Goal: Task Accomplishment & Management: Manage account settings

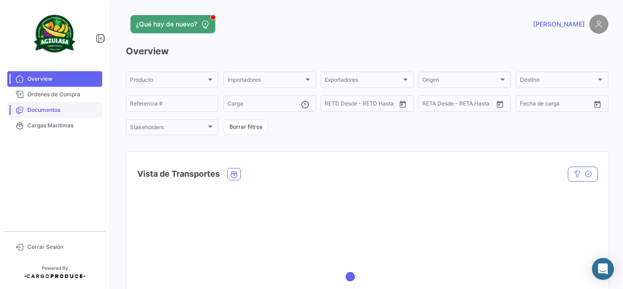
click at [83, 103] on link "Documentos" at bounding box center [54, 110] width 95 height 16
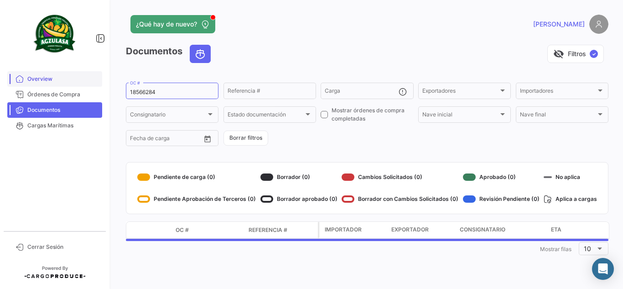
drag, startPoint x: 91, startPoint y: 103, endPoint x: 52, endPoint y: 81, distance: 44.5
click at [53, 81] on mat-sidenav-container "Overview Órdenes de Compra Documentos Cargas Marítimas Cerrar Sesión ¿Qué hay d…" at bounding box center [311, 144] width 623 height 289
paste input "6430265030"
type input "6430265030"
click at [207, 68] on div "Documentos visibility_off Filtros ✓" at bounding box center [367, 58] width 482 height 26
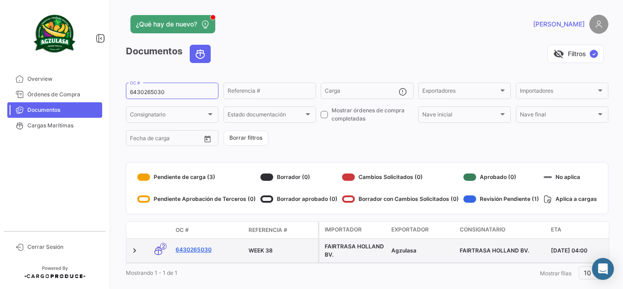
click at [205, 248] on link "6430265030" at bounding box center [209, 249] width 66 height 8
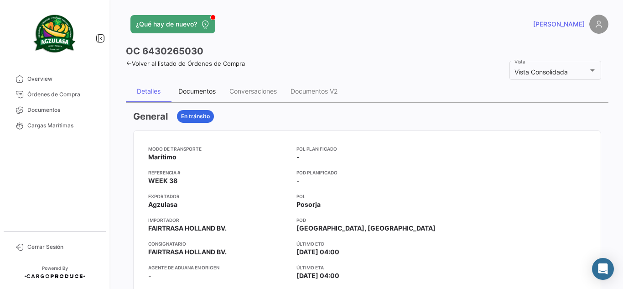
click at [207, 95] on div "Documentos" at bounding box center [196, 91] width 37 height 8
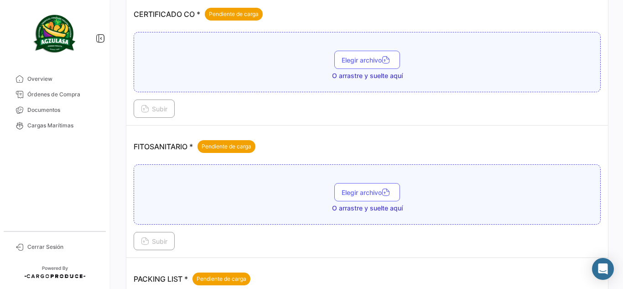
scroll to position [319, 0]
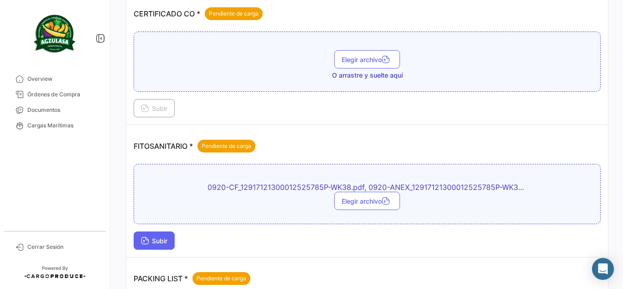
click at [166, 238] on span "Subir" at bounding box center [154, 241] width 26 height 8
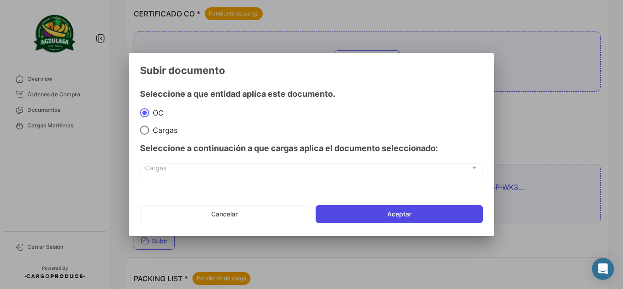
click at [465, 217] on button "Aceptar" at bounding box center [398, 214] width 167 height 18
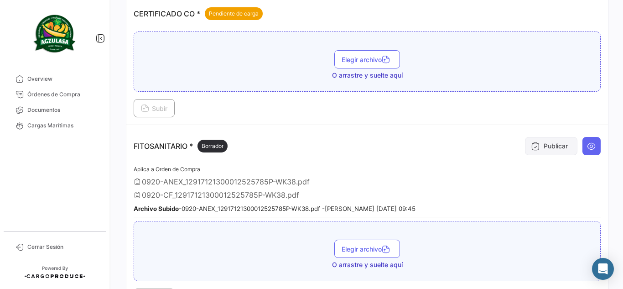
click at [532, 151] on button "Publicar" at bounding box center [551, 146] width 52 height 18
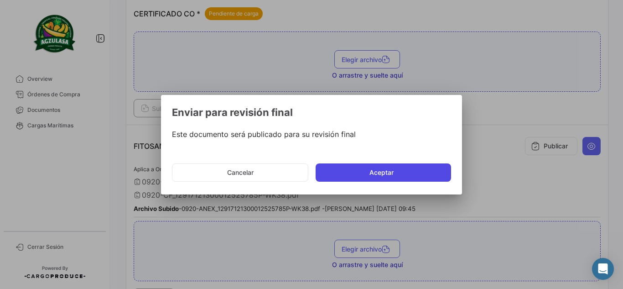
click at [368, 171] on button "Aceptar" at bounding box center [382, 172] width 135 height 18
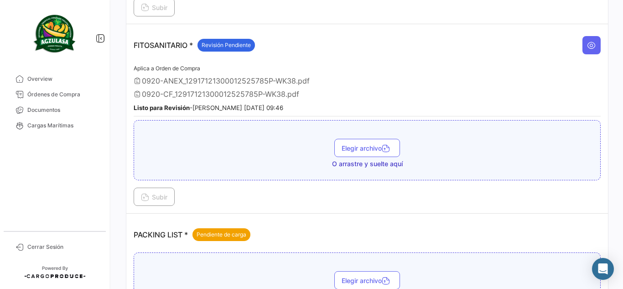
scroll to position [365, 0]
